Goal: Navigation & Orientation: Find specific page/section

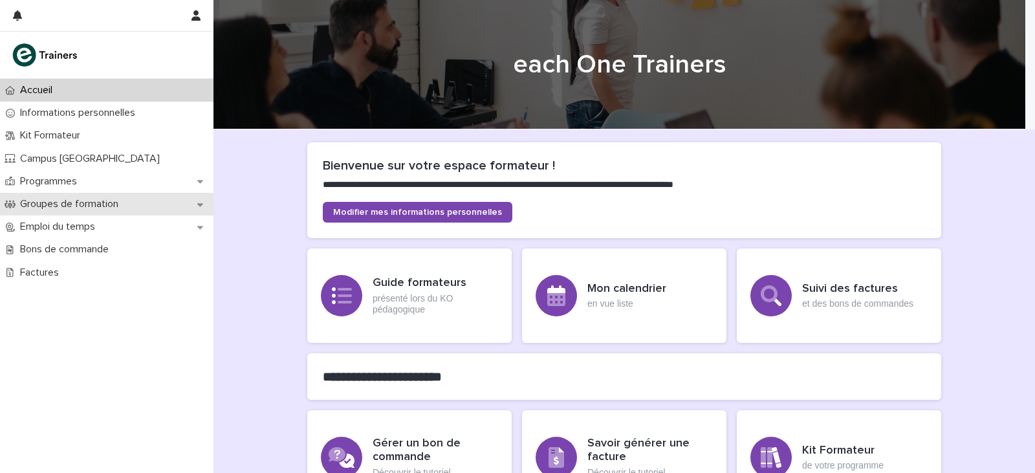
click at [123, 208] on p "Groupes de formation" at bounding box center [72, 204] width 114 height 12
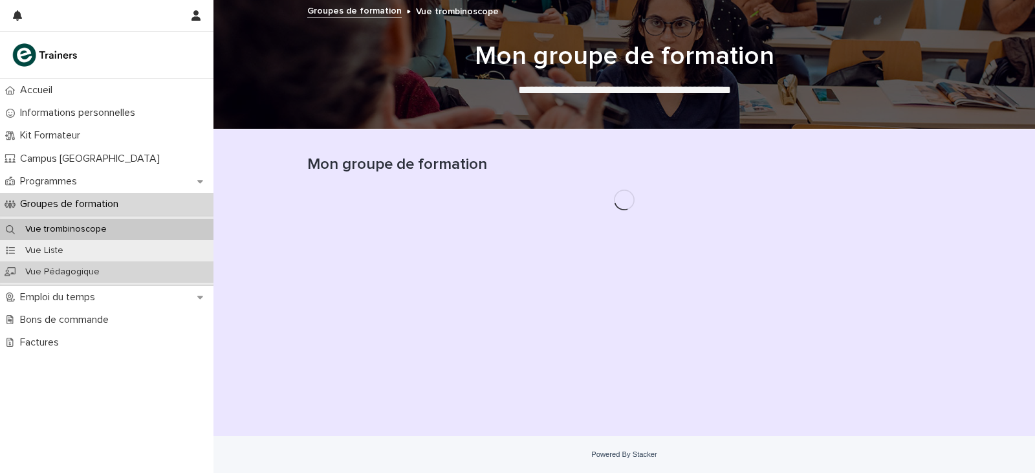
click at [91, 278] on div "Vue Pédagogique" at bounding box center [106, 271] width 213 height 21
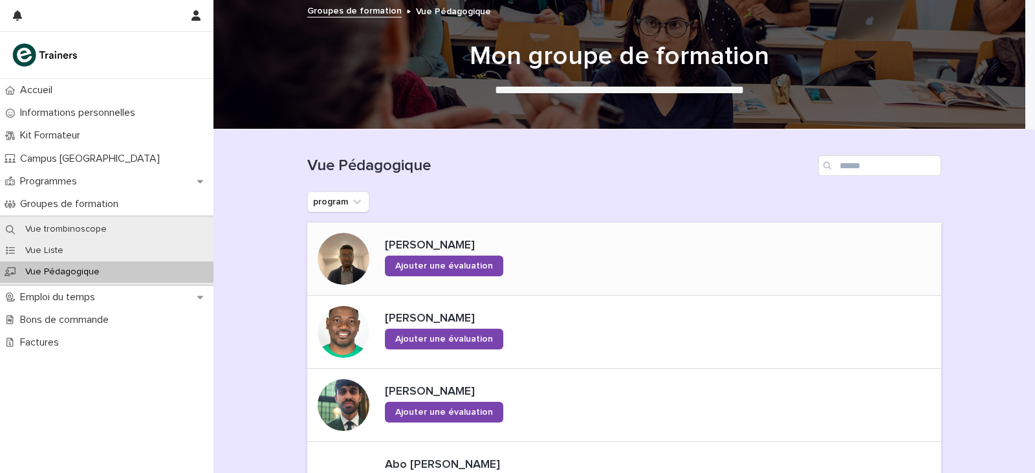
scroll to position [65, 0]
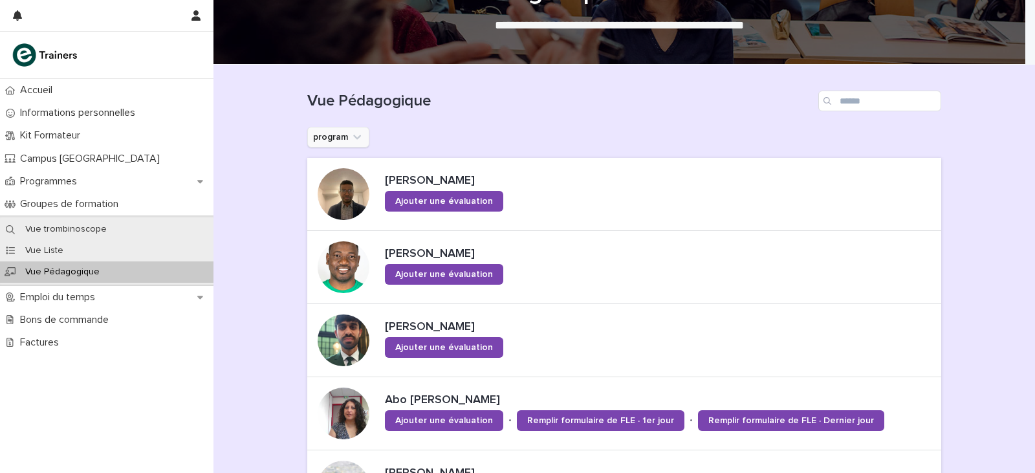
click at [352, 135] on icon "program" at bounding box center [356, 137] width 13 height 13
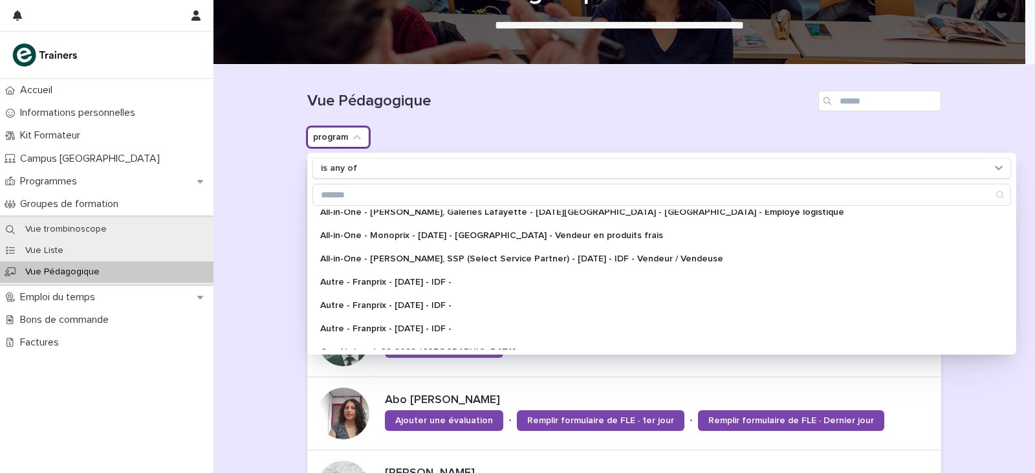
scroll to position [253, 0]
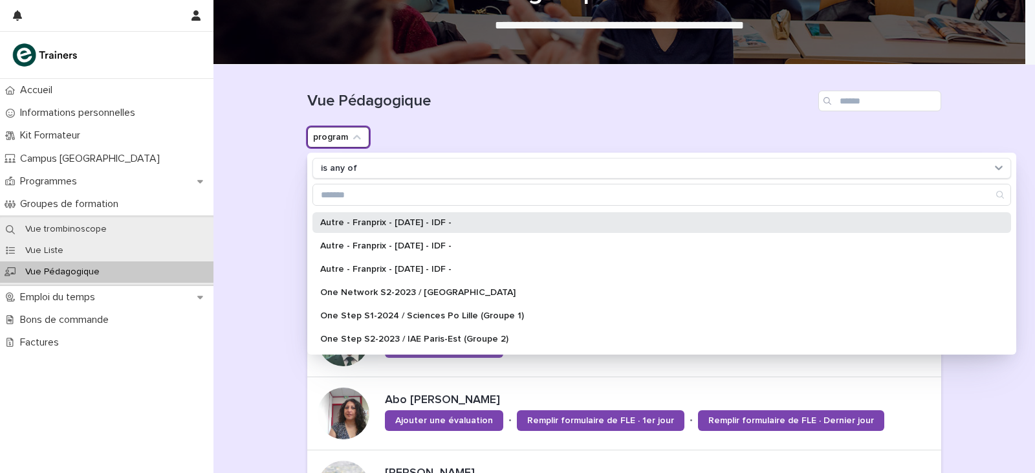
click at [423, 230] on div "Autre - Franprix - [DATE] - IDF -" at bounding box center [661, 222] width 698 height 21
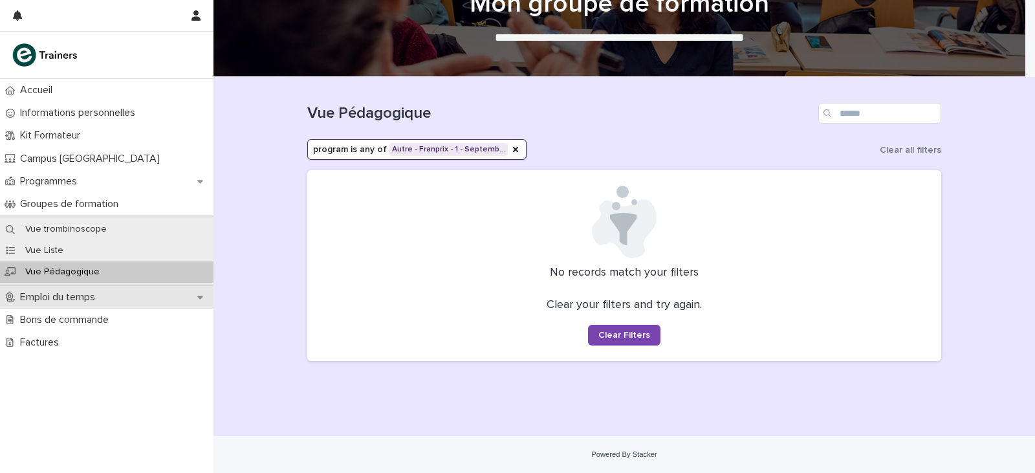
click at [101, 301] on p "Emploi du temps" at bounding box center [60, 297] width 91 height 12
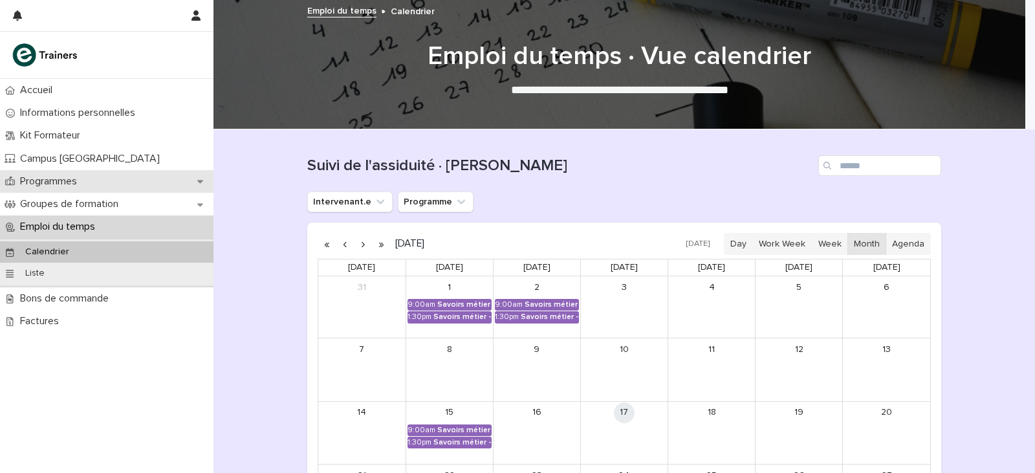
click at [109, 177] on div "Programmes" at bounding box center [106, 181] width 213 height 23
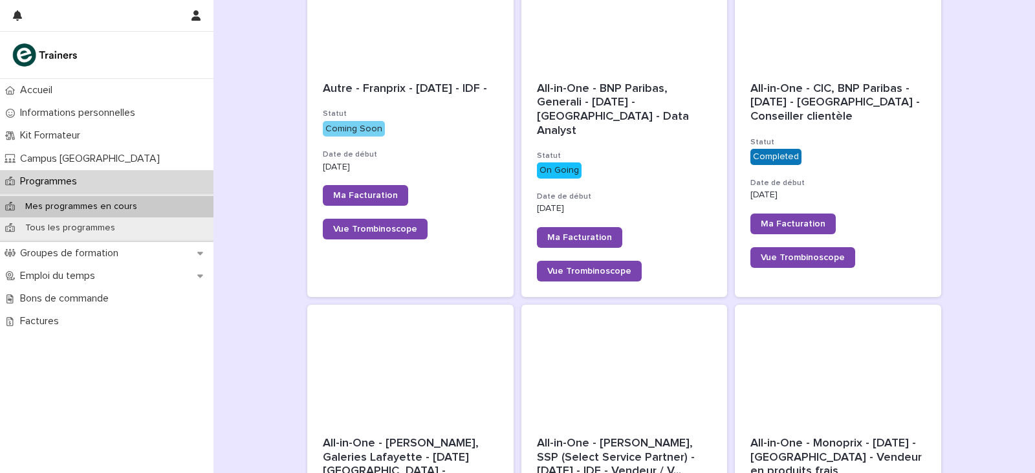
scroll to position [323, 0]
